Goal: Task Accomplishment & Management: Manage account settings

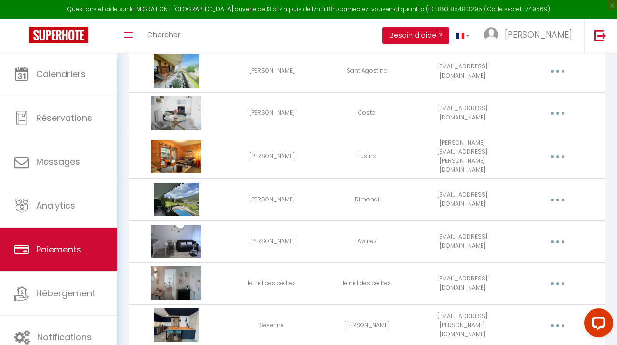
scroll to position [118, 0]
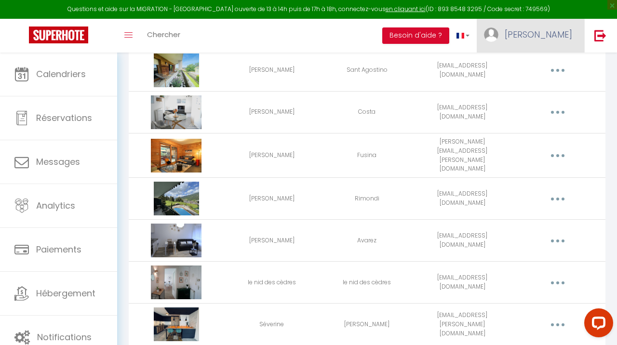
click at [548, 31] on span "[PERSON_NAME]" at bounding box center [538, 34] width 67 height 12
click at [541, 67] on link "Paramètres" at bounding box center [545, 67] width 71 height 16
select select "fr"
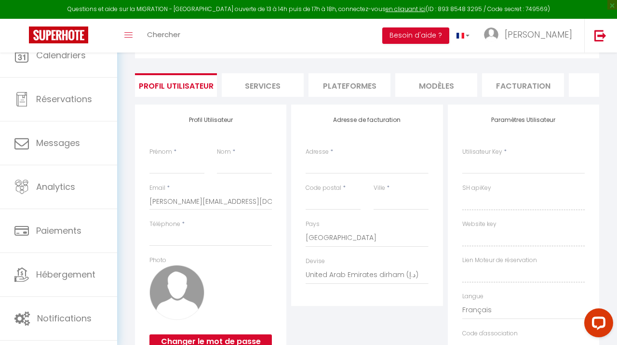
type input "[PERSON_NAME]"
type input "Elettro"
type input "0645533996"
type input "[STREET_ADDRESS]"
type input "74140"
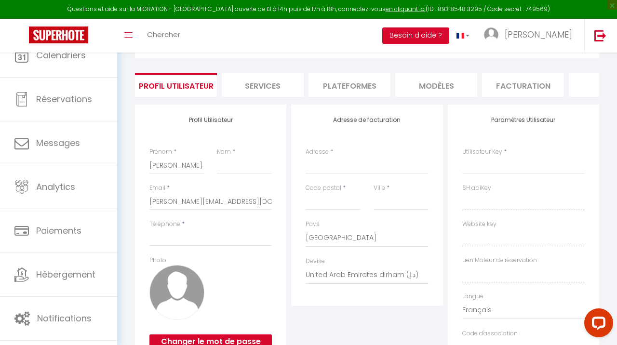
type input "Sciez"
select select "1"
select select "28"
type input "izFyN8NYRdIWHtZZLWwpMqGAT"
type input "0rbHeaYpeTXisUxiyZtkAALSj"
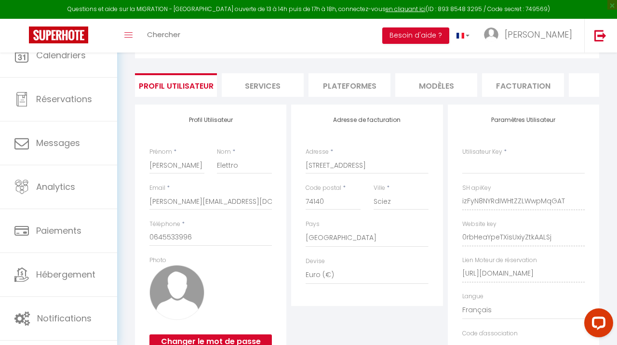
select select "fr"
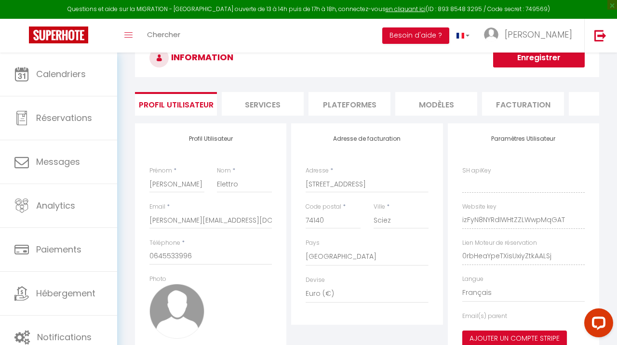
scroll to position [53, 0]
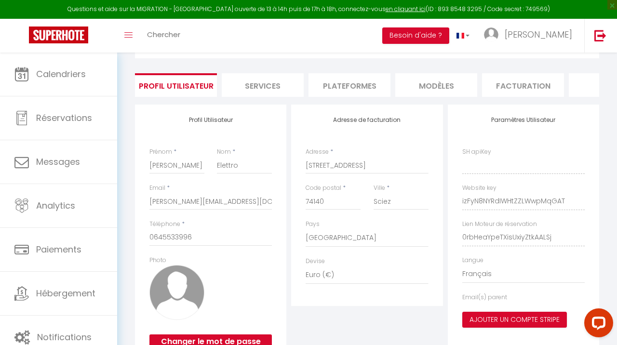
type input "izFyN8NYRdIWHtZZLWwpMqGAT"
type input "0rbHeaYpeTXisUxiyZtkAALSj"
type input "[URL][DOMAIN_NAME]"
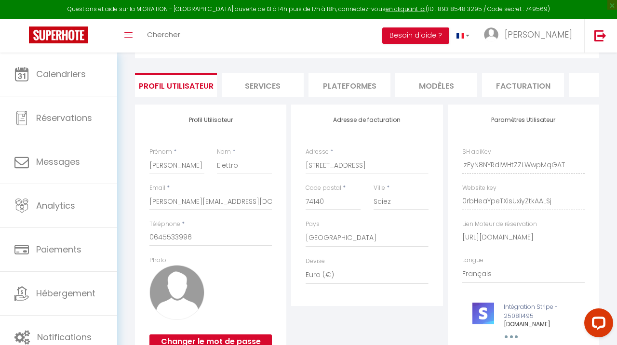
click at [365, 86] on li "Plateformes" at bounding box center [349, 85] width 82 height 24
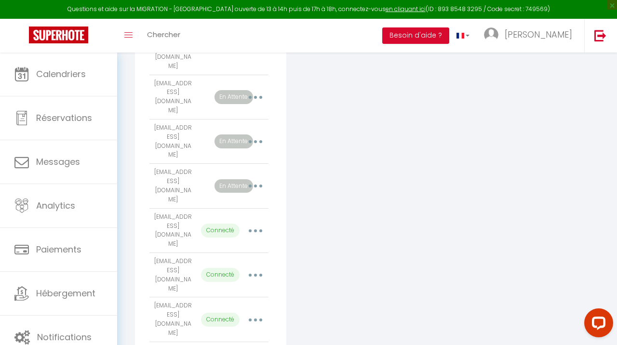
scroll to position [595, 0]
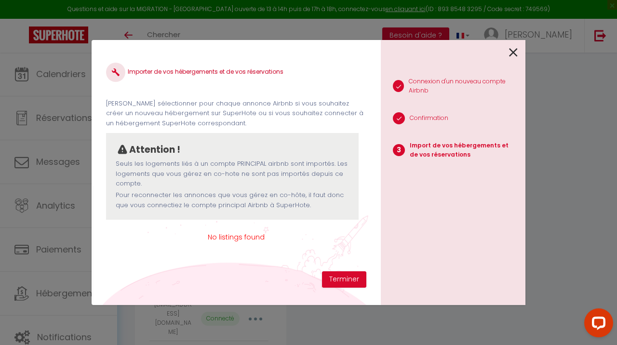
click at [512, 54] on icon at bounding box center [513, 52] width 9 height 14
